Goal: Task Accomplishment & Management: Manage account settings

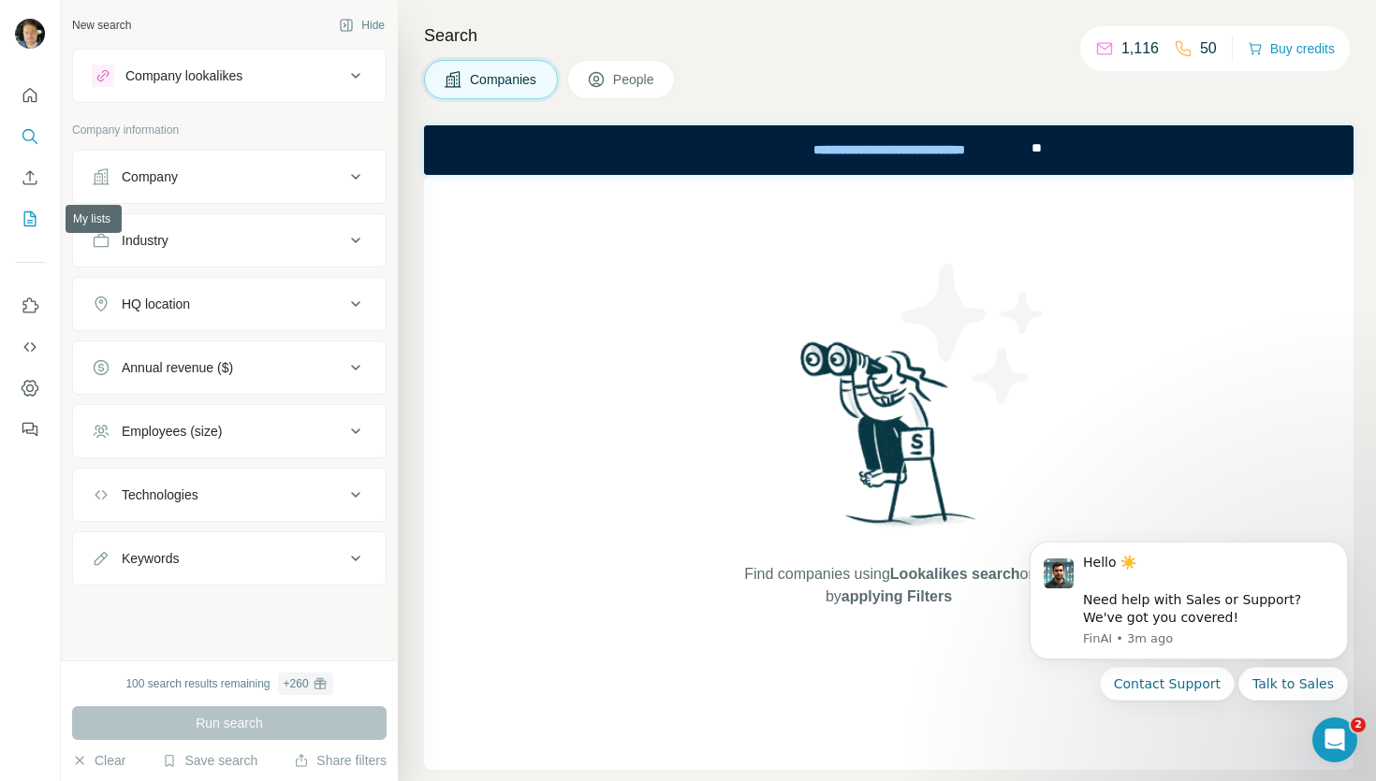
click at [37, 224] on icon "My lists" at bounding box center [30, 219] width 19 height 19
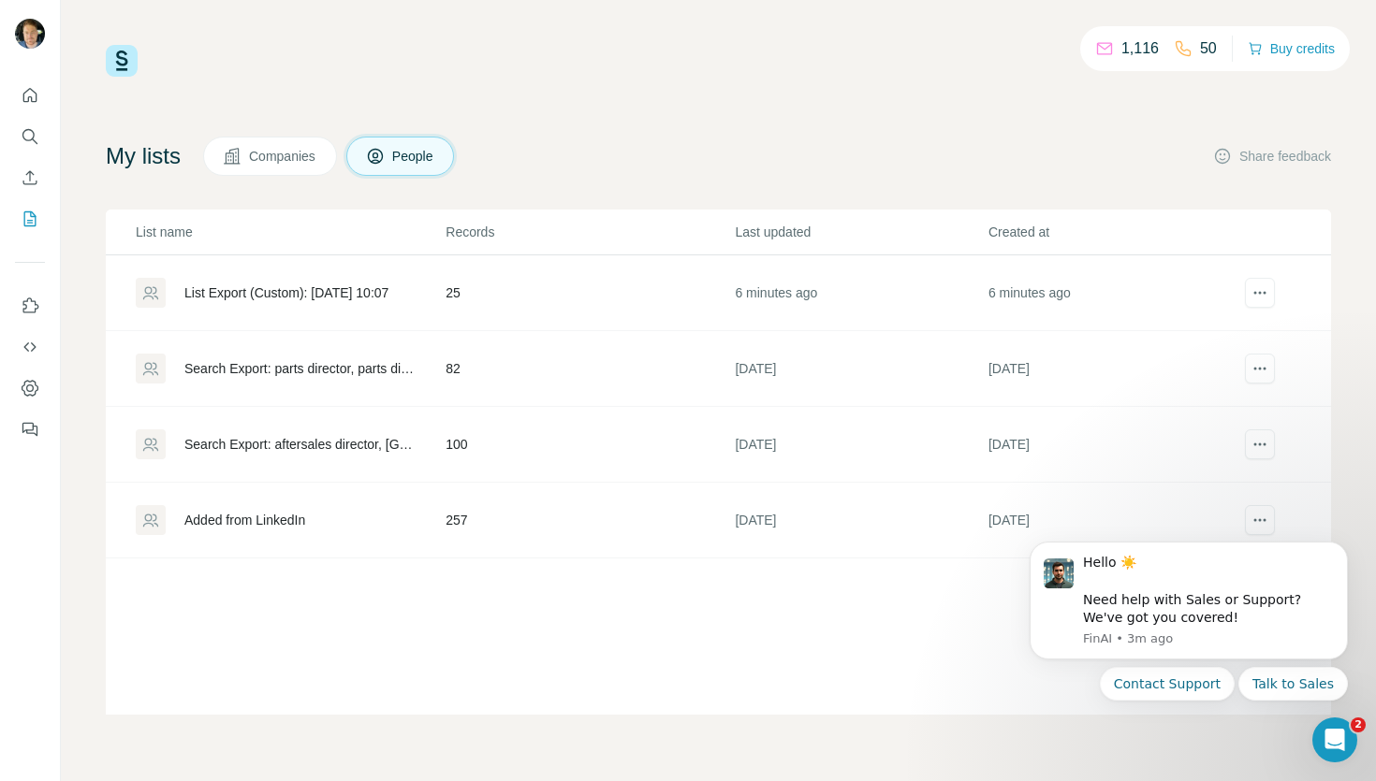
click at [324, 363] on div "Search Export: parts director, parts director, Director, [GEOGRAPHIC_DATA] - [D…" at bounding box center [298, 368] width 229 height 19
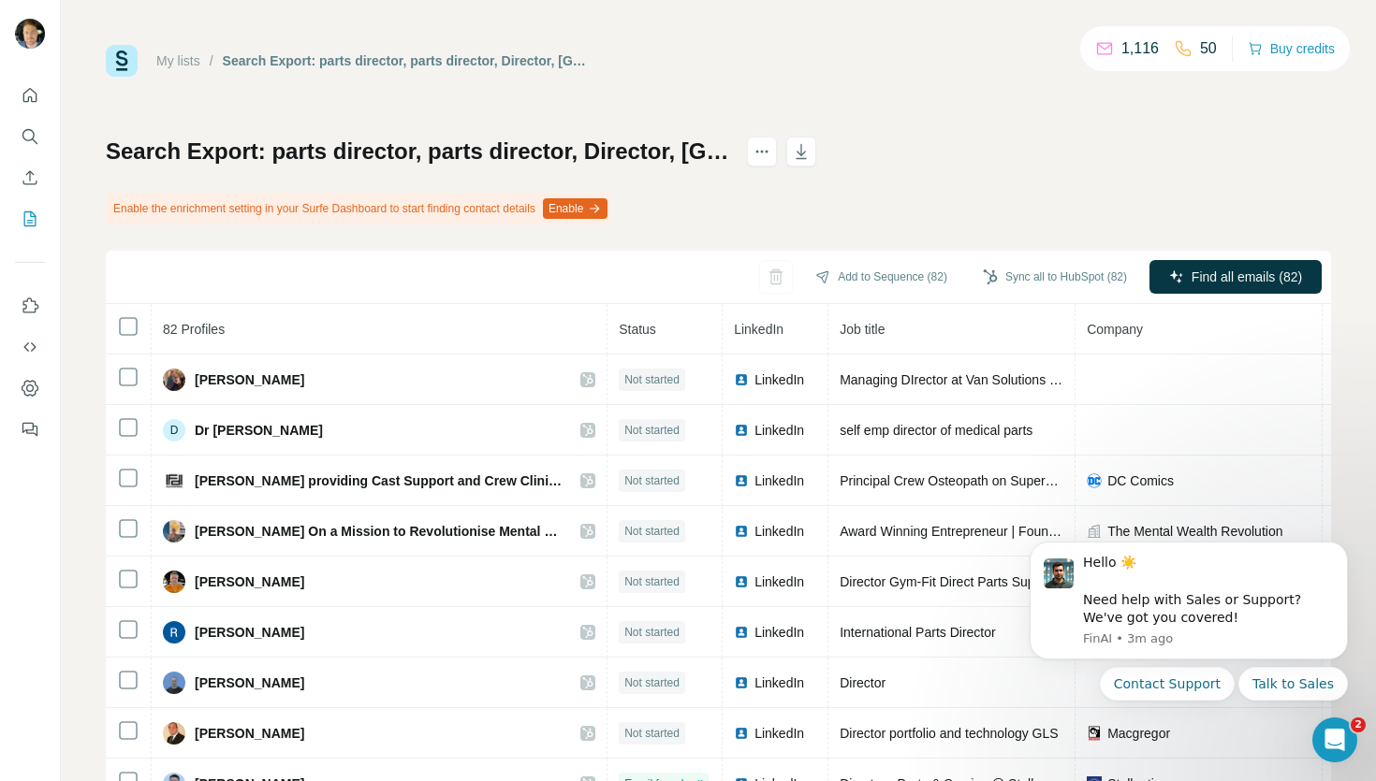
click at [607, 212] on button "Enable" at bounding box center [575, 208] width 65 height 21
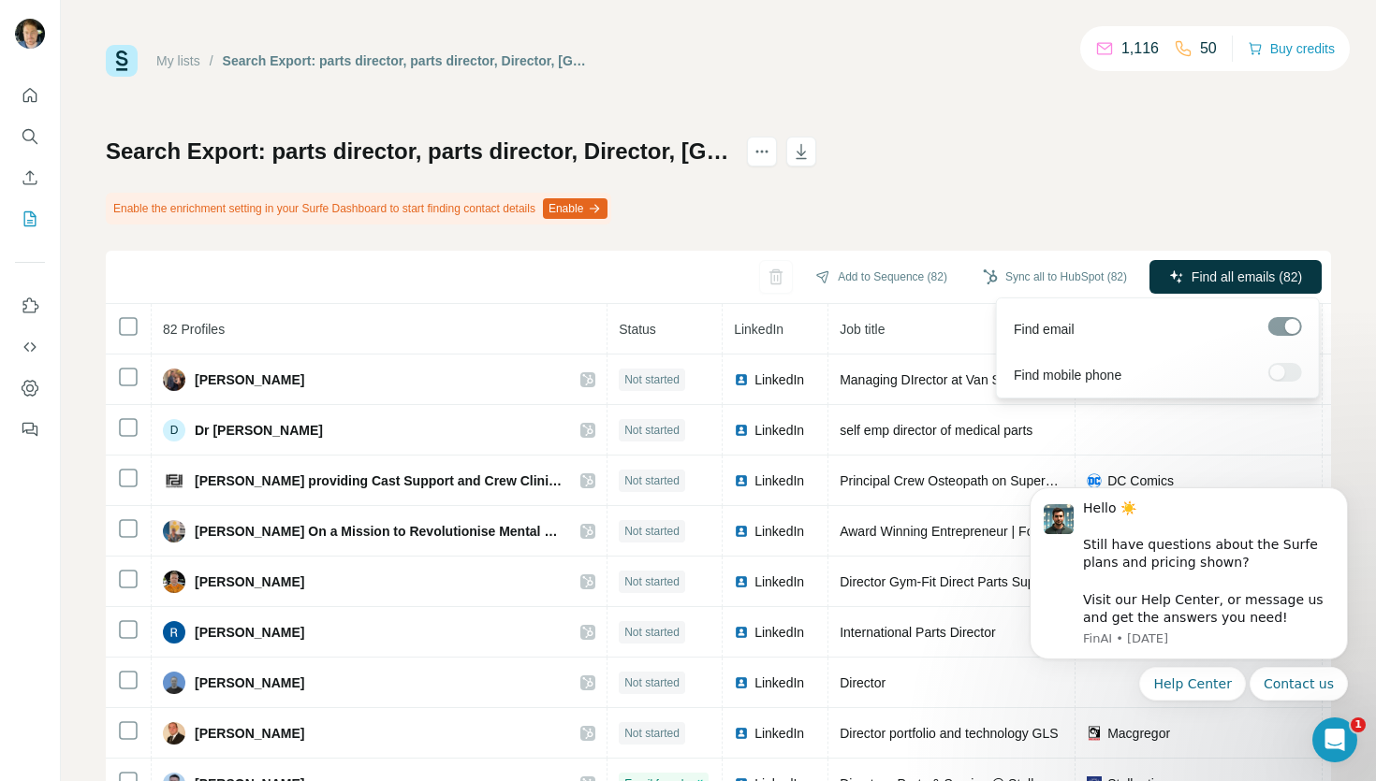
click at [1283, 367] on div at bounding box center [1285, 372] width 34 height 19
click at [1288, 376] on div at bounding box center [1285, 372] width 34 height 19
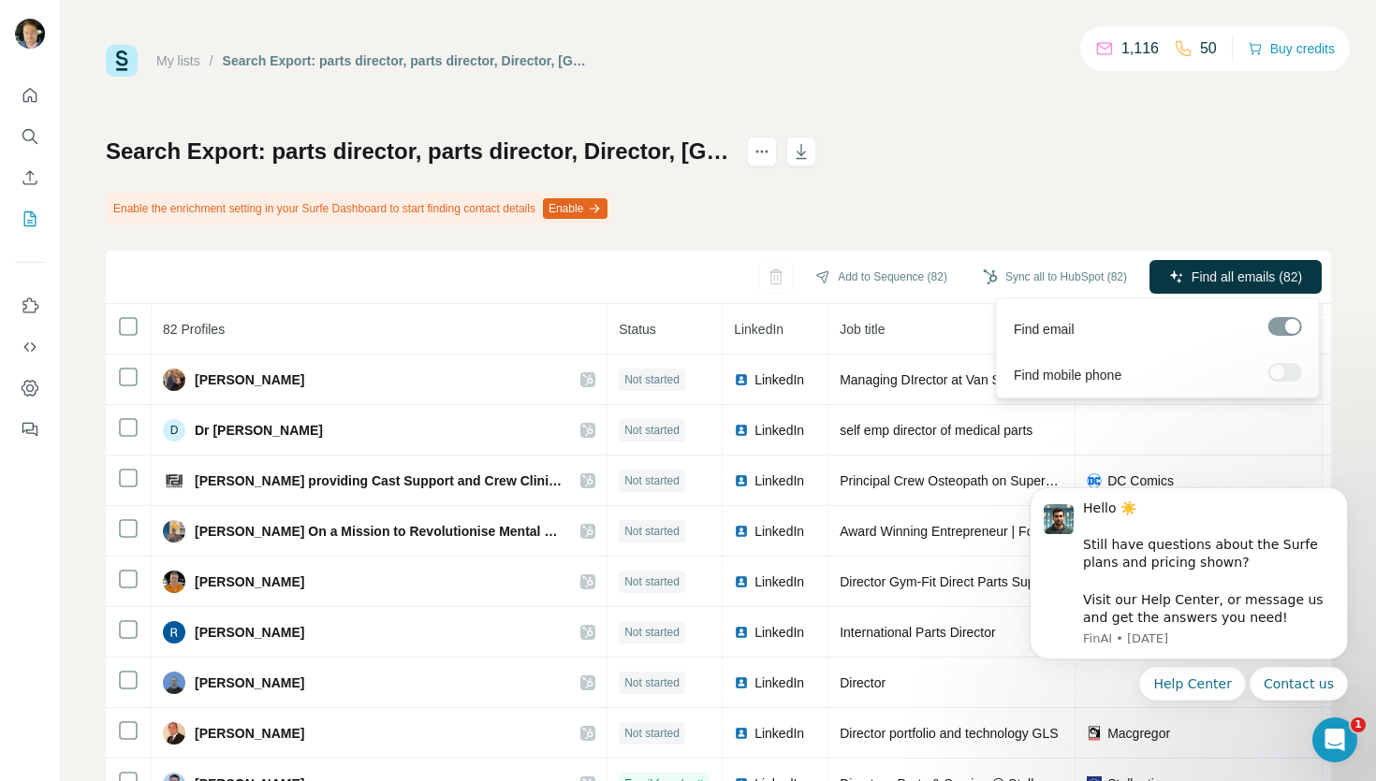
click at [1285, 372] on div at bounding box center [1285, 372] width 34 height 19
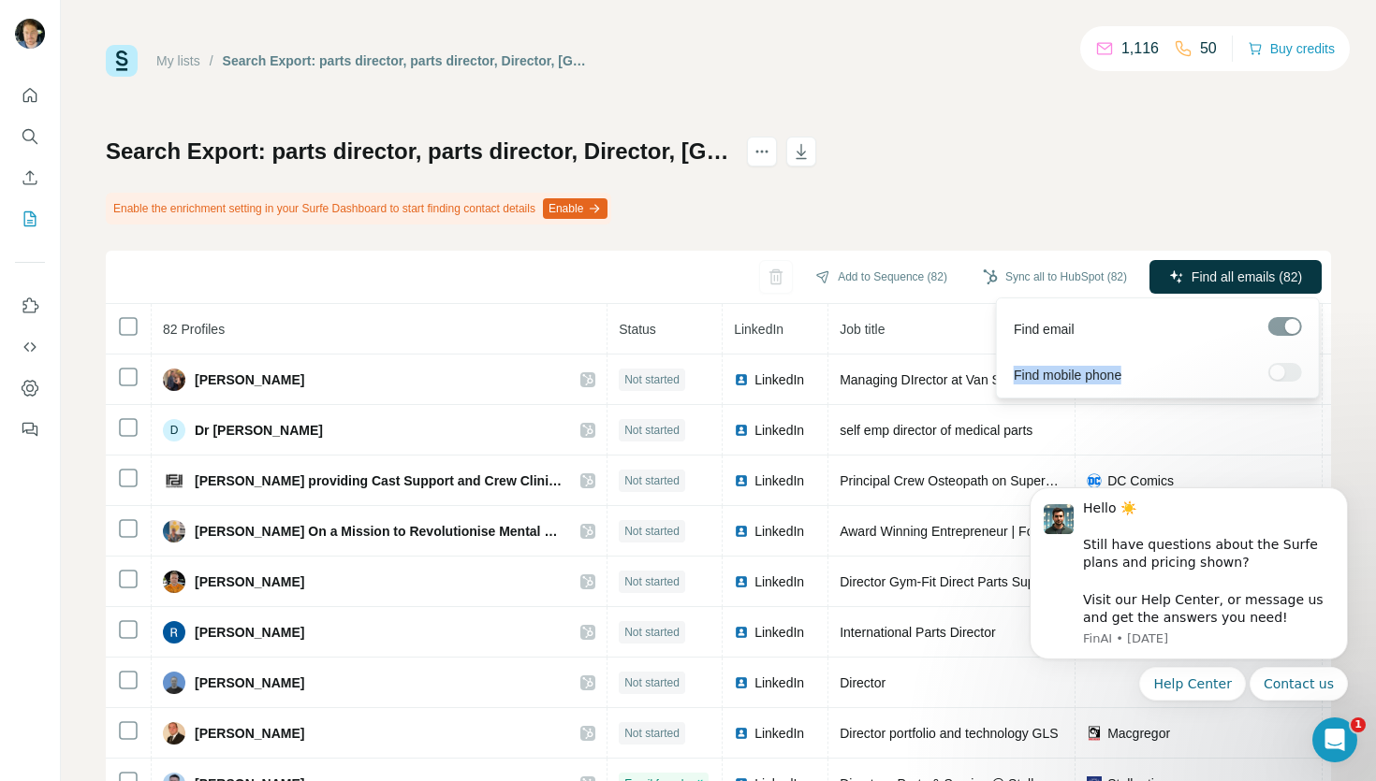
click at [1285, 372] on div at bounding box center [1285, 372] width 34 height 19
click at [1281, 370] on div at bounding box center [1285, 372] width 34 height 19
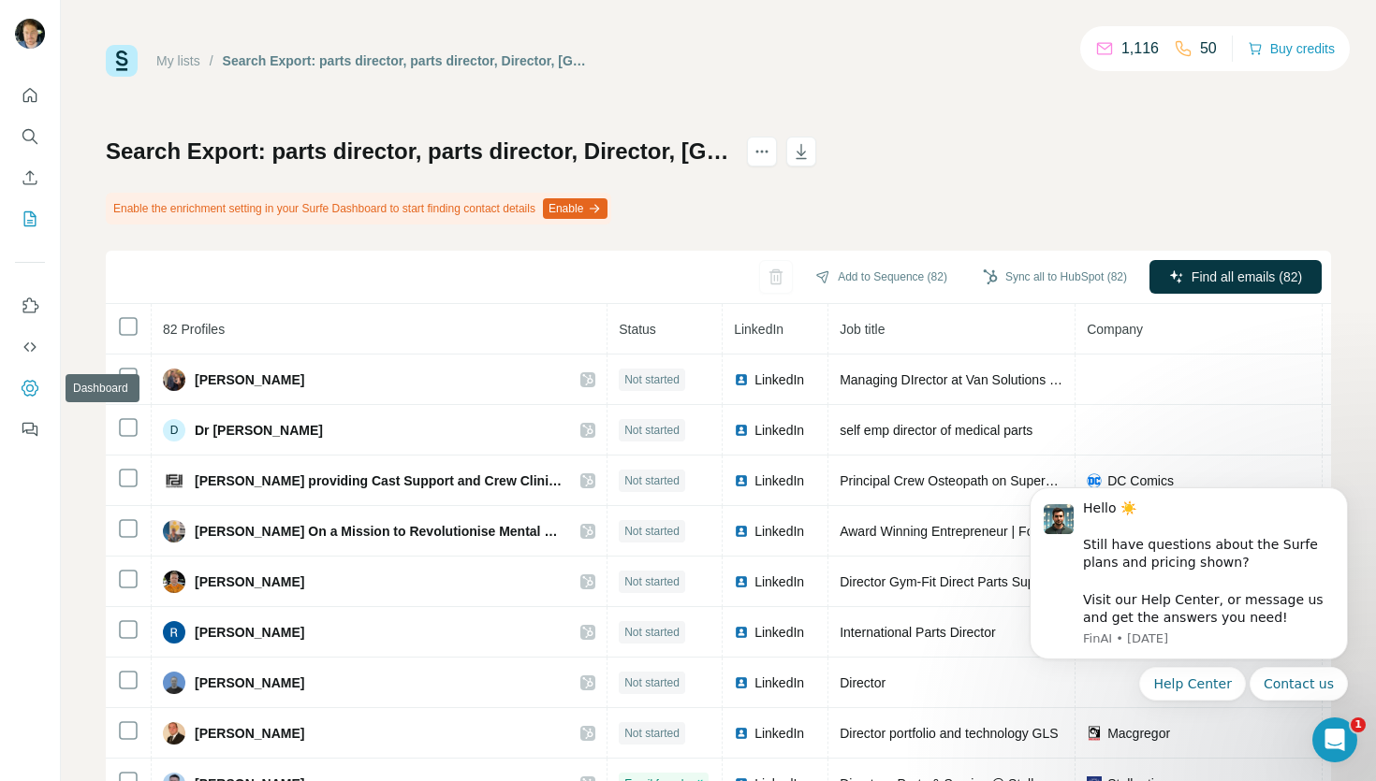
click at [29, 398] on button "Dashboard" at bounding box center [30, 389] width 30 height 34
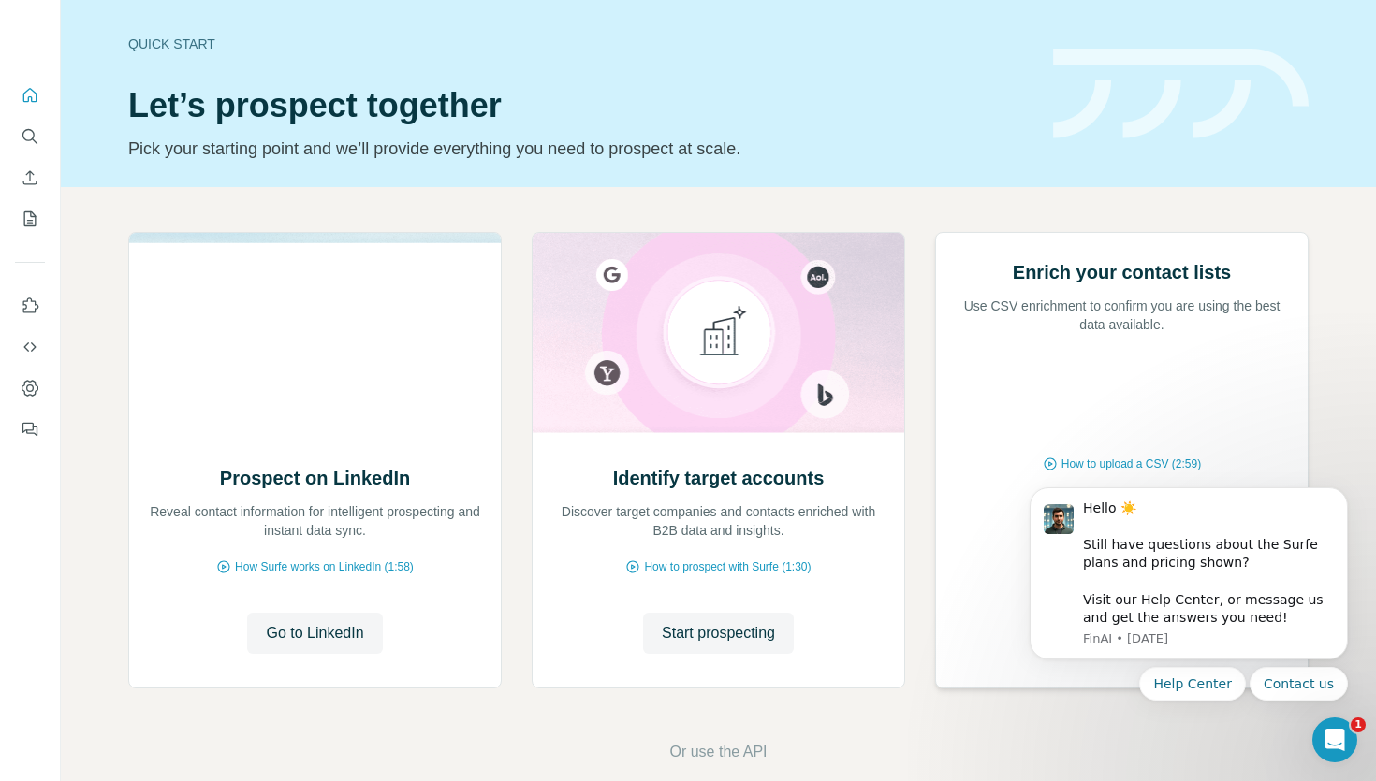
scroll to position [27, 0]
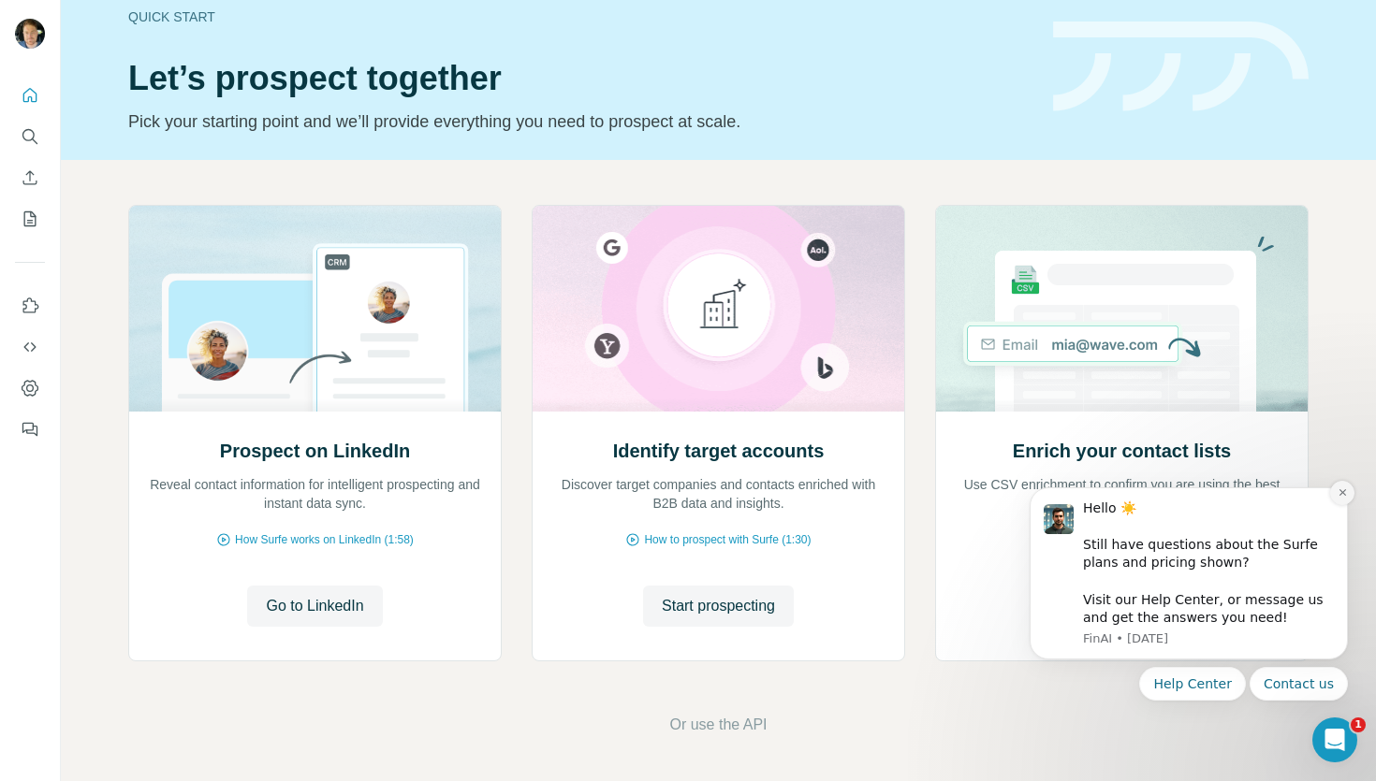
click at [1344, 486] on button "Dismiss notification" at bounding box center [1342, 493] width 24 height 24
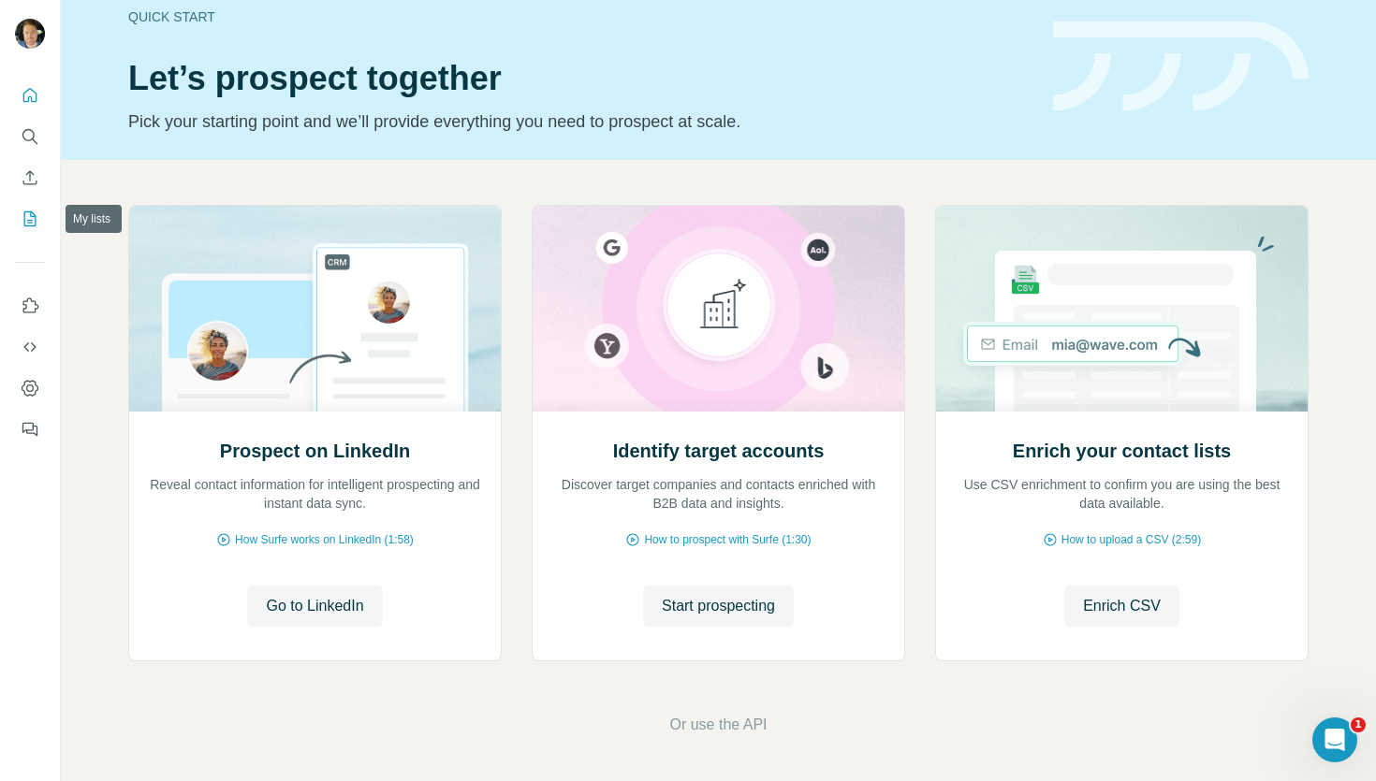
click at [25, 225] on icon "My lists" at bounding box center [30, 219] width 12 height 15
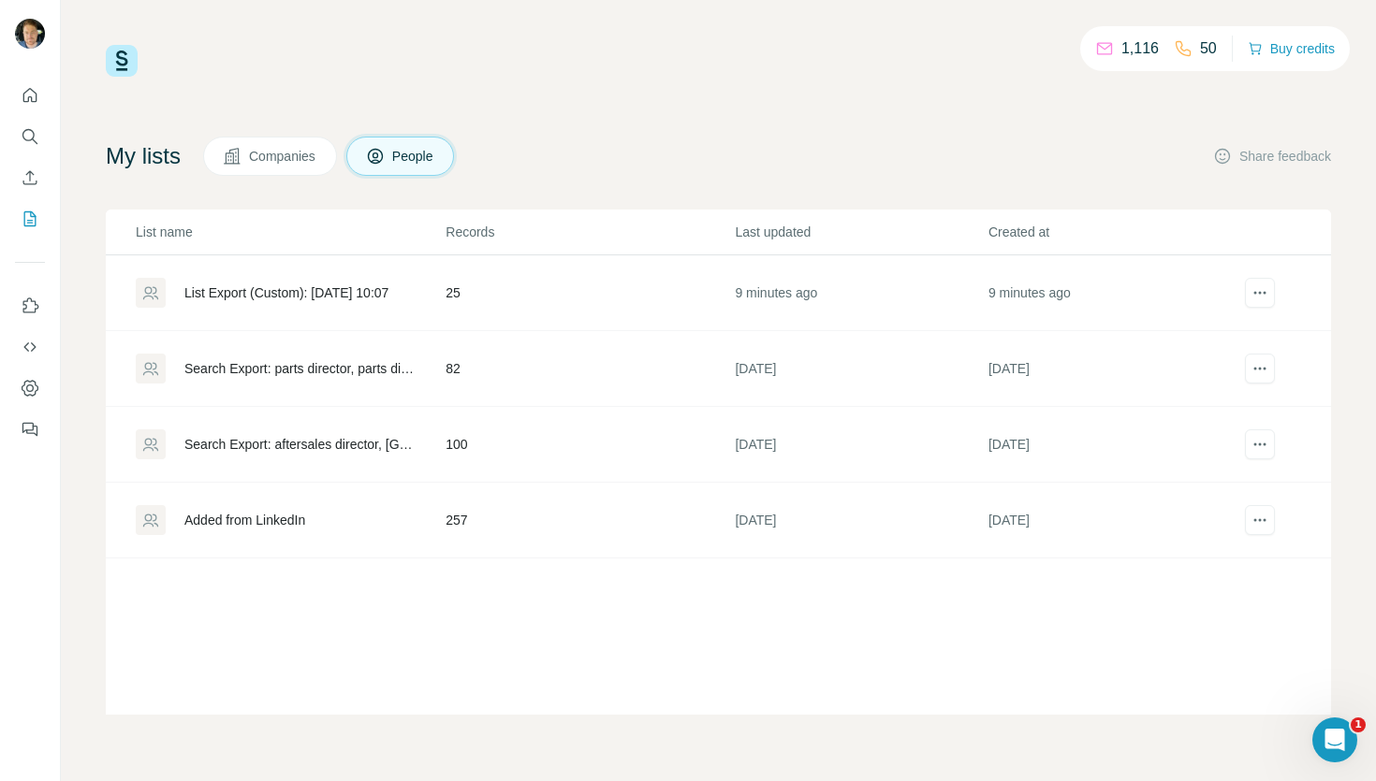
click at [529, 380] on td "82" at bounding box center [589, 369] width 289 height 76
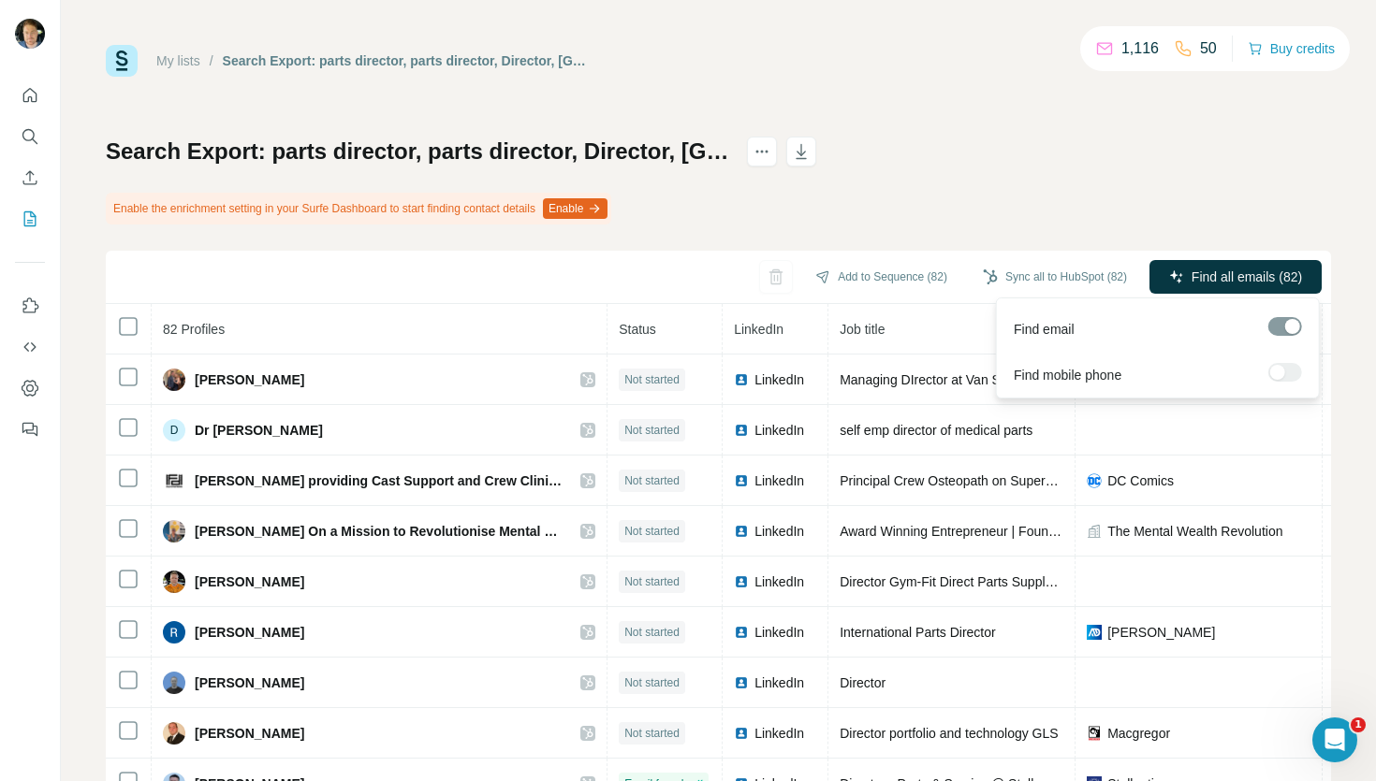
click at [1289, 364] on div at bounding box center [1285, 372] width 34 height 19
click at [1200, 50] on p "50" at bounding box center [1208, 48] width 17 height 22
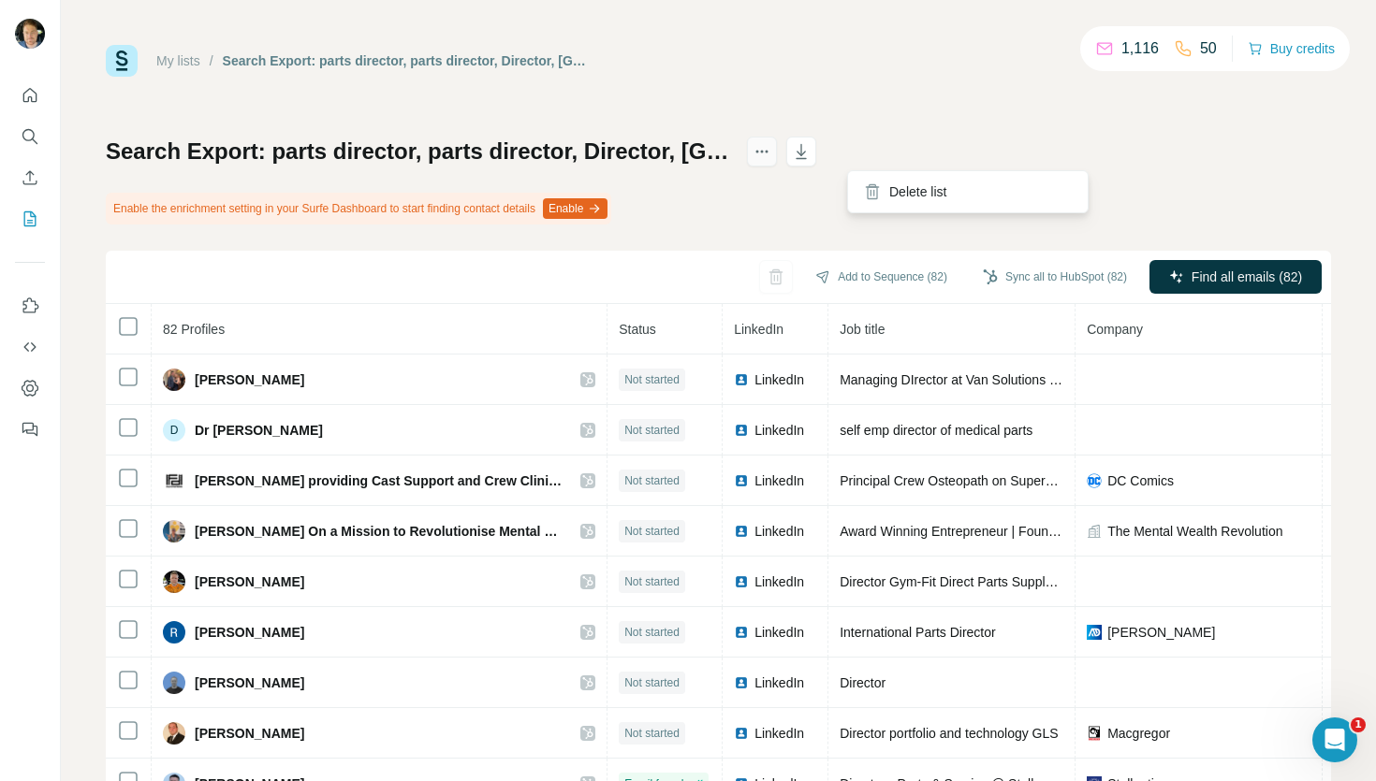
click at [768, 153] on icon "actions" at bounding box center [767, 152] width 3 height 3
